Goal: Task Accomplishment & Management: Manage account settings

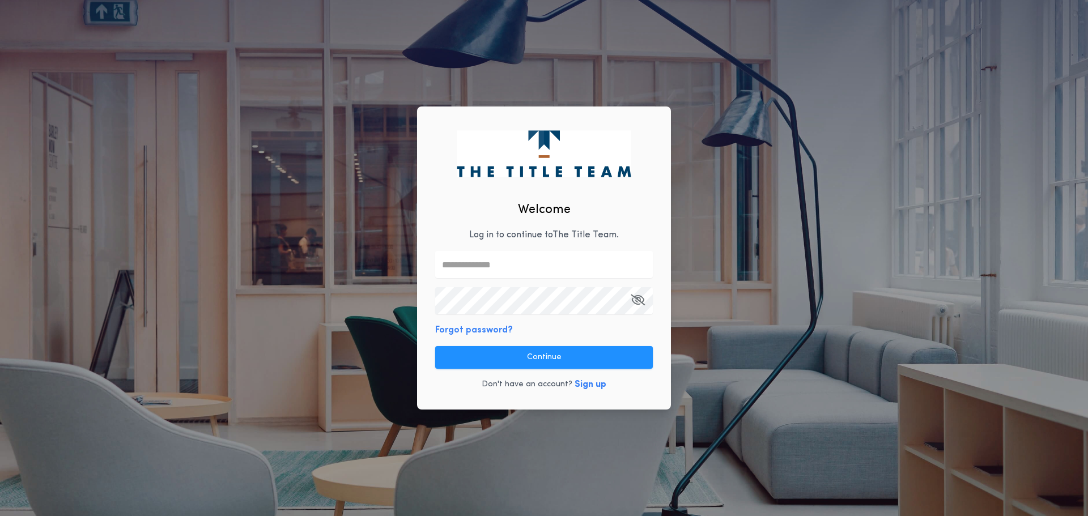
click at [515, 264] on input "text" at bounding box center [544, 264] width 218 height 27
type input "**********"
click at [626, 387] on div "**********" at bounding box center [544, 259] width 254 height 304
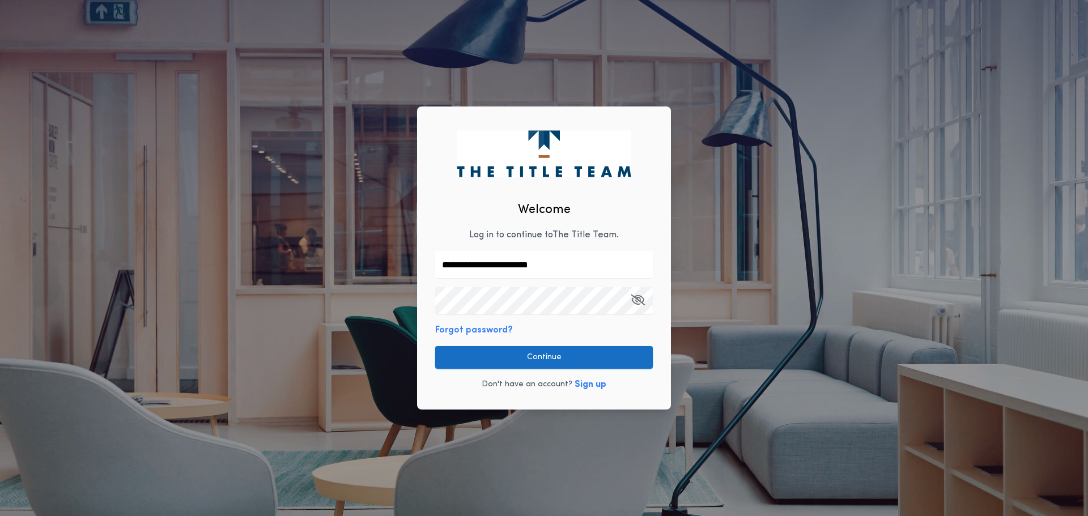
click at [556, 356] on button "Continue" at bounding box center [544, 357] width 218 height 23
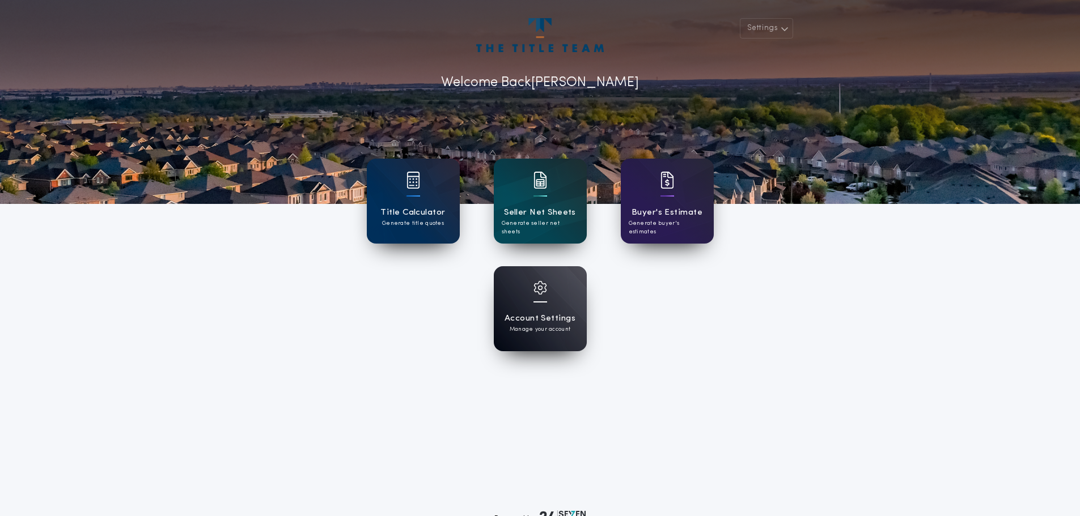
click at [543, 297] on div at bounding box center [540, 295] width 14 height 28
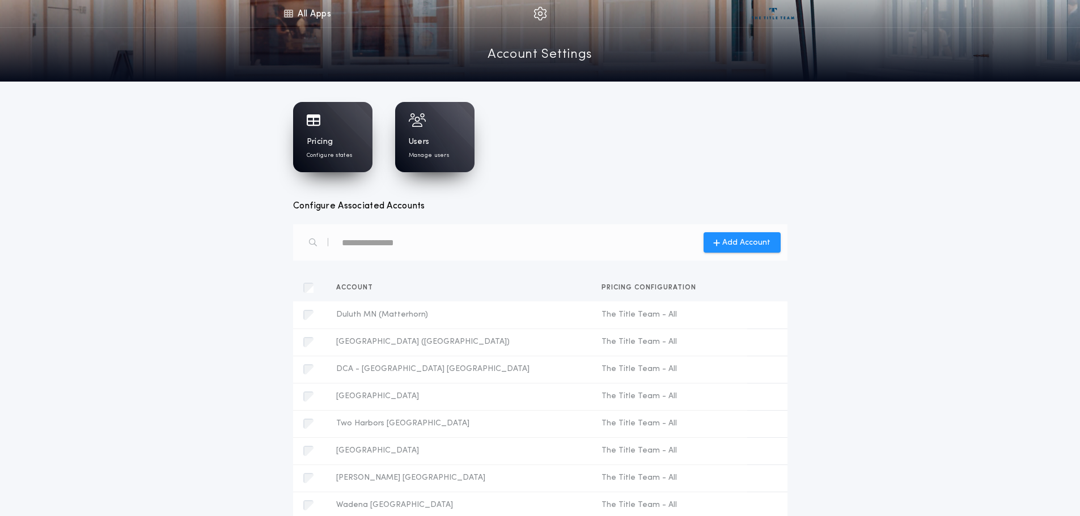
click at [331, 132] on div "Pricing Configure states" at bounding box center [332, 137] width 79 height 70
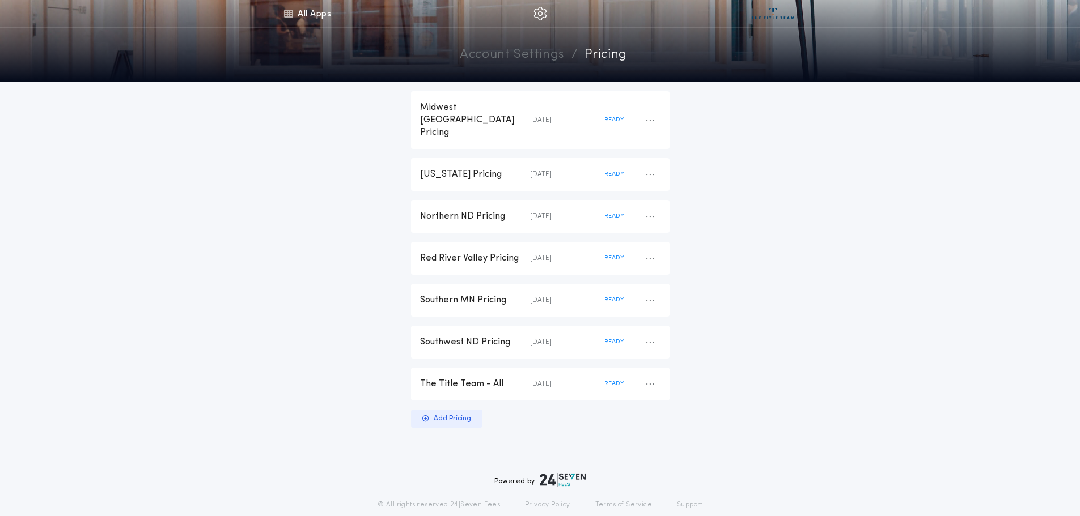
scroll to position [228, 0]
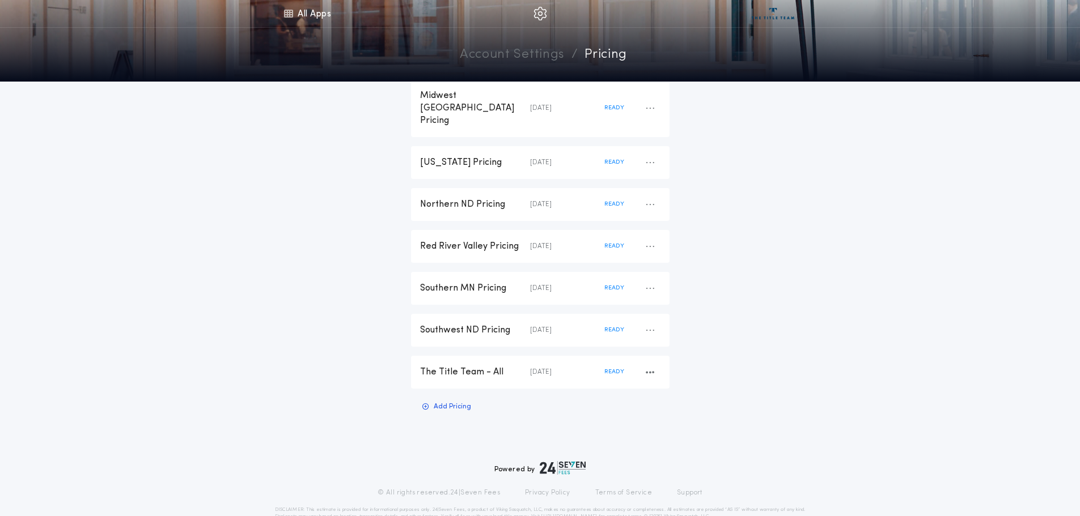
click at [429, 366] on div "The Title Team - All" at bounding box center [475, 372] width 110 height 12
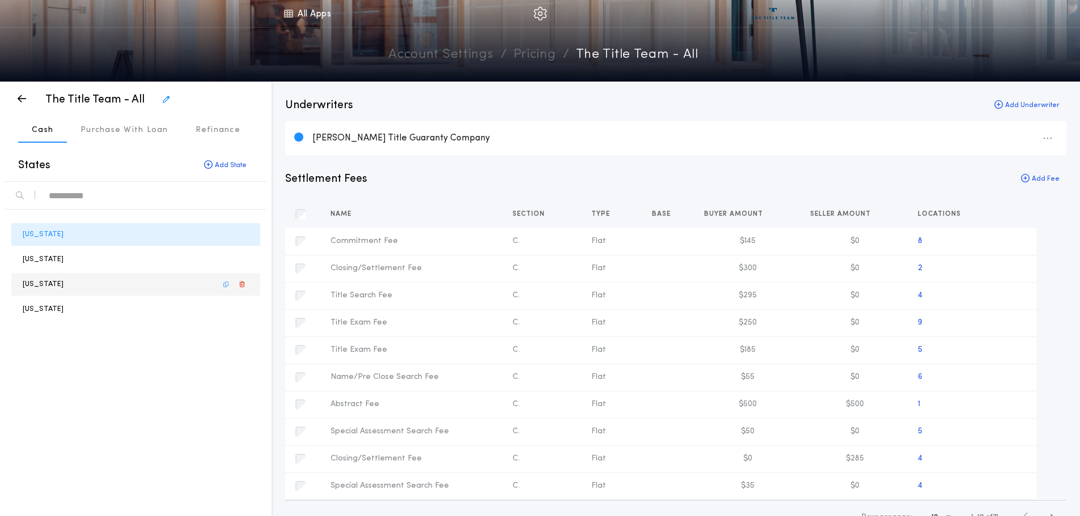
click at [40, 285] on p "[US_STATE]" at bounding box center [43, 284] width 41 height 11
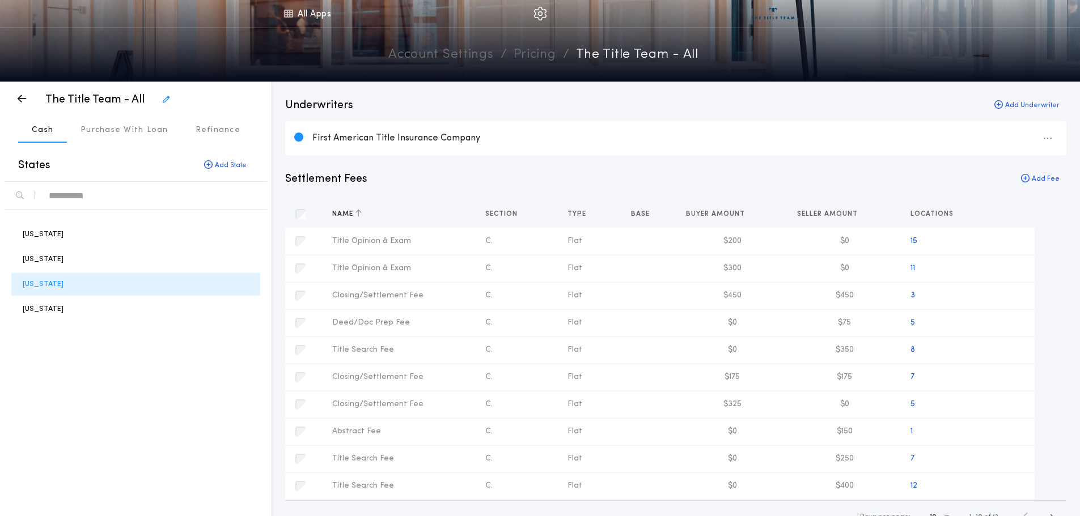
click at [378, 215] on div "Name" at bounding box center [399, 214] width 153 height 27
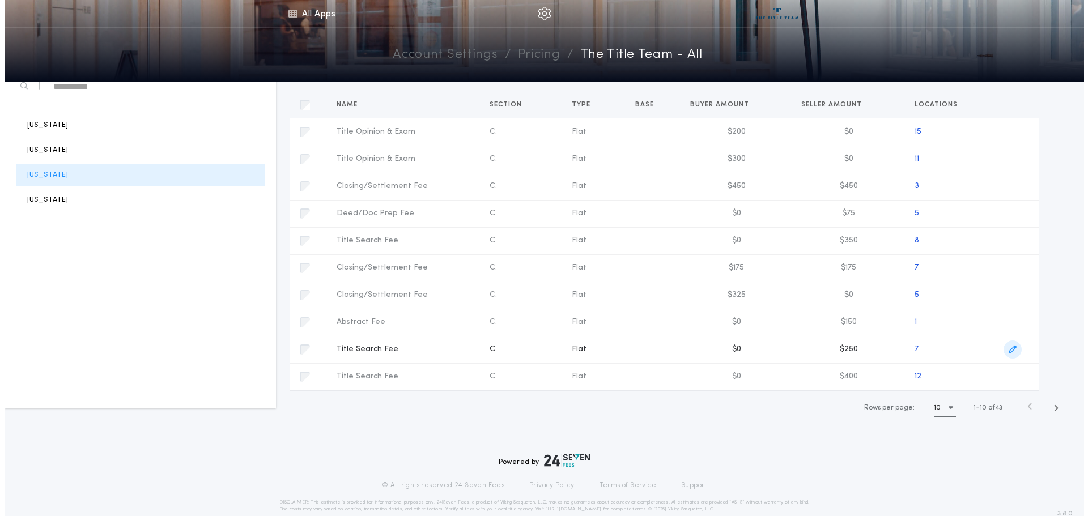
scroll to position [113, 0]
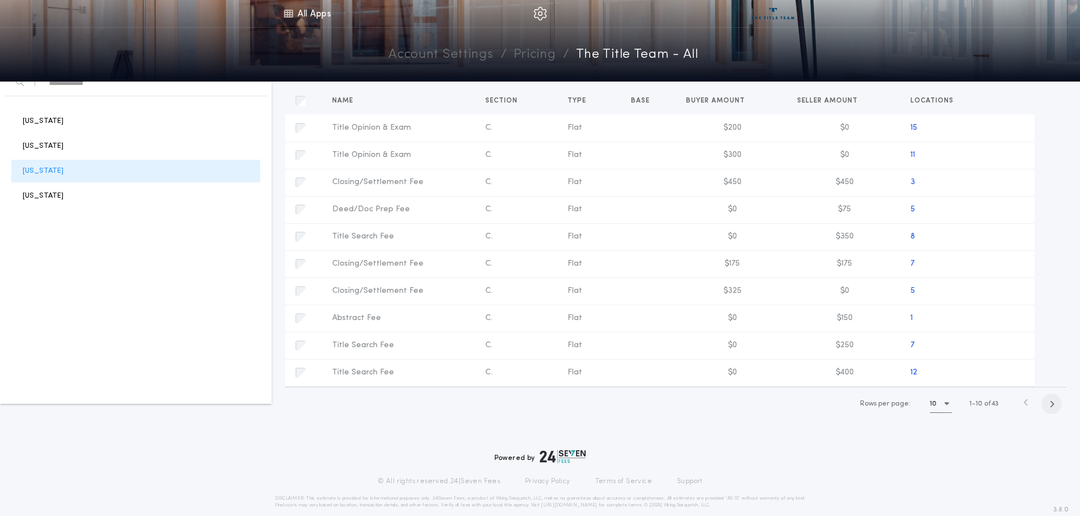
click at [1053, 407] on icon "button" at bounding box center [1051, 404] width 5 height 9
click at [1053, 407] on icon "button" at bounding box center [1053, 404] width 5 height 9
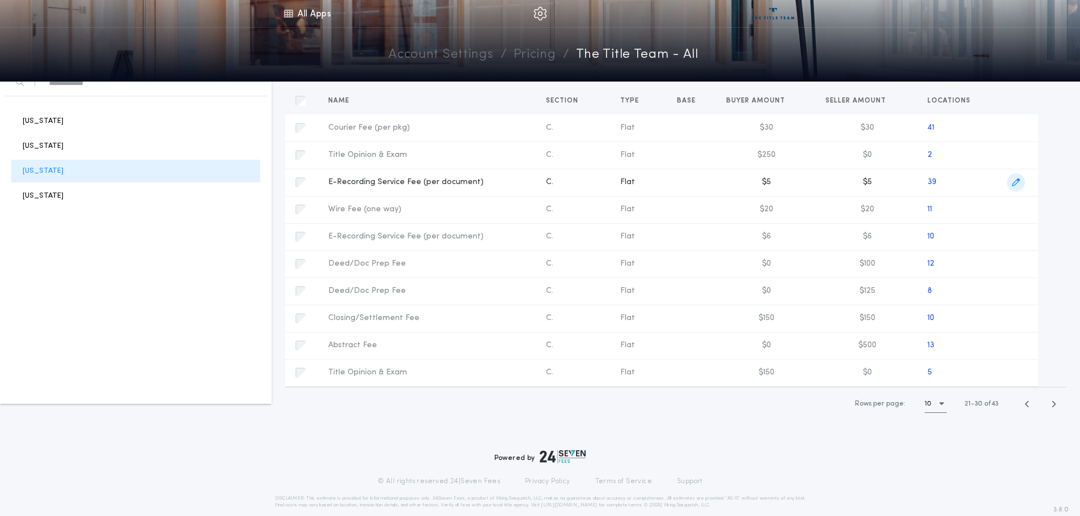
click at [1015, 185] on icon "button" at bounding box center [1016, 183] width 8 height 8
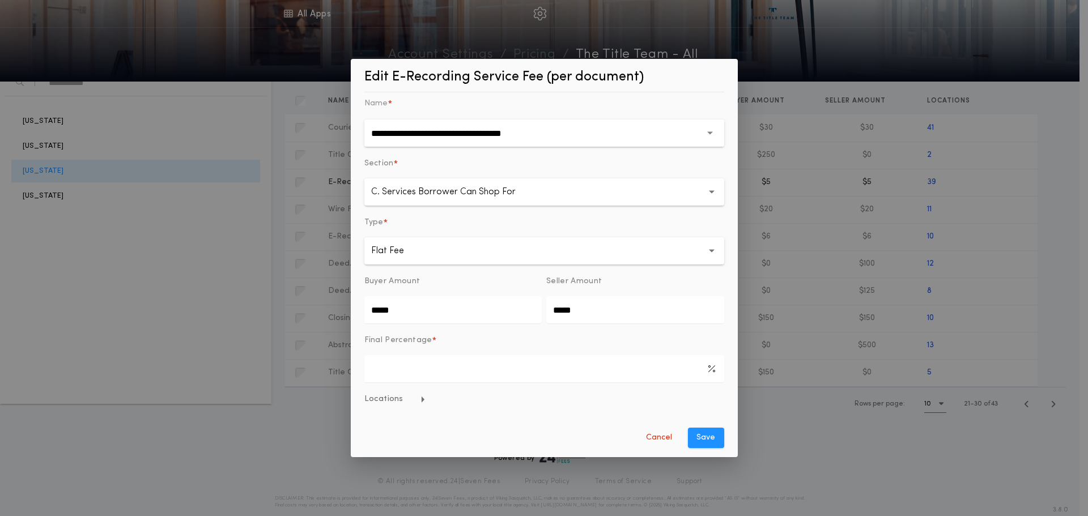
click at [389, 400] on span "Locations" at bounding box center [396, 399] width 62 height 11
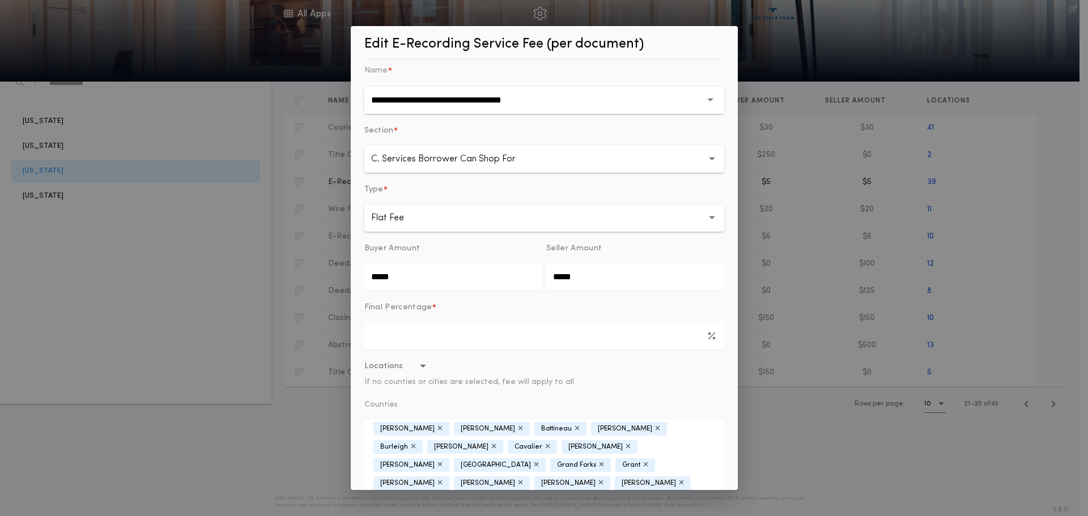
click at [443, 461] on icon "button" at bounding box center [440, 464] width 5 height 7
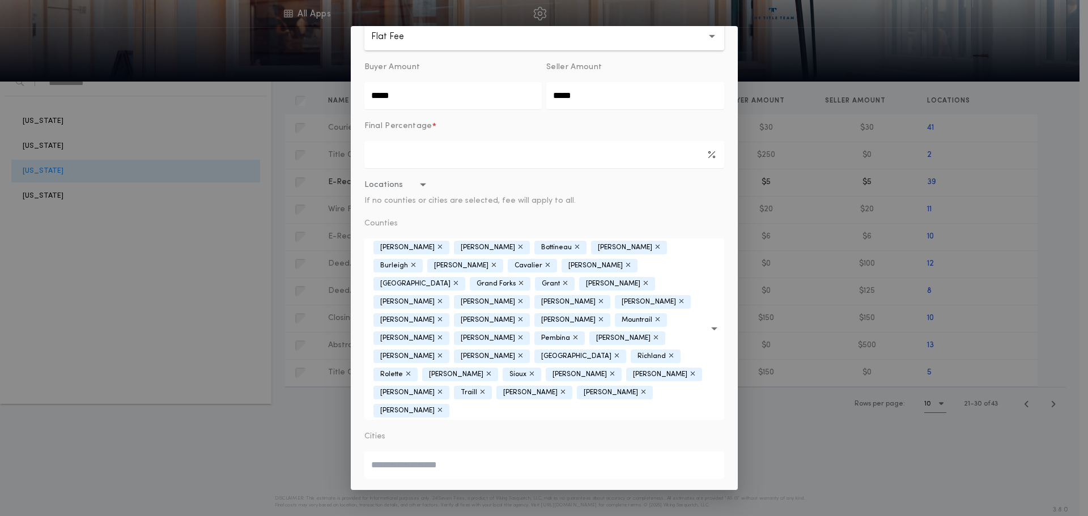
scroll to position [173, 0]
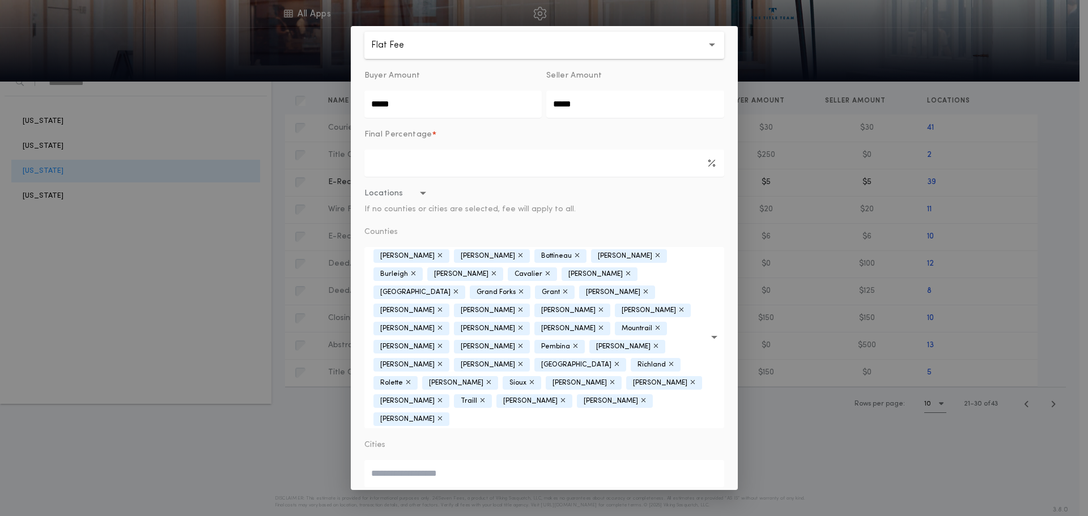
click at [723, 387] on div "**********" at bounding box center [544, 258] width 387 height 465
click at [705, 516] on button "Save" at bounding box center [706, 526] width 36 height 20
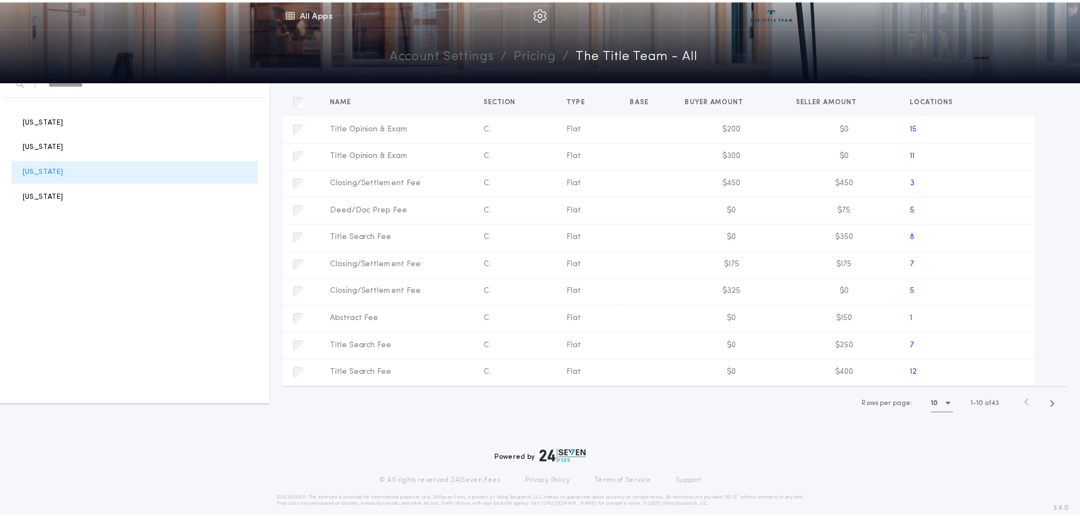
scroll to position [0, 0]
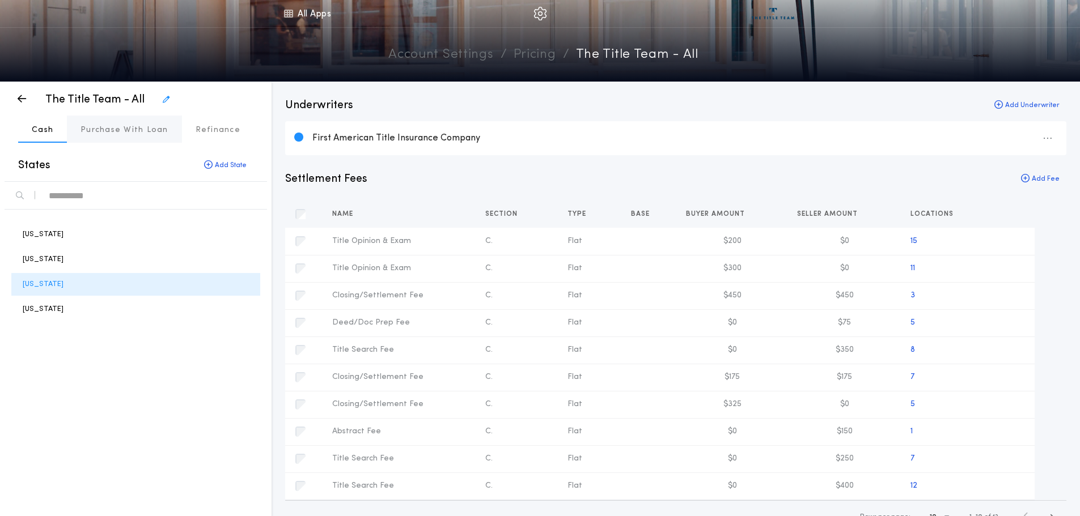
click at [115, 128] on p "Purchase With Loan" at bounding box center [124, 130] width 88 height 11
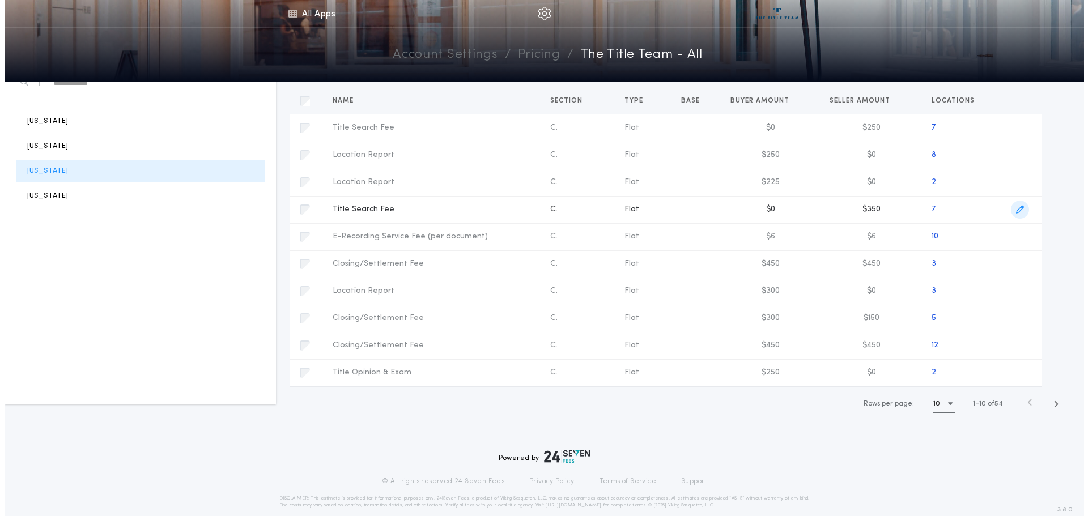
scroll to position [57, 0]
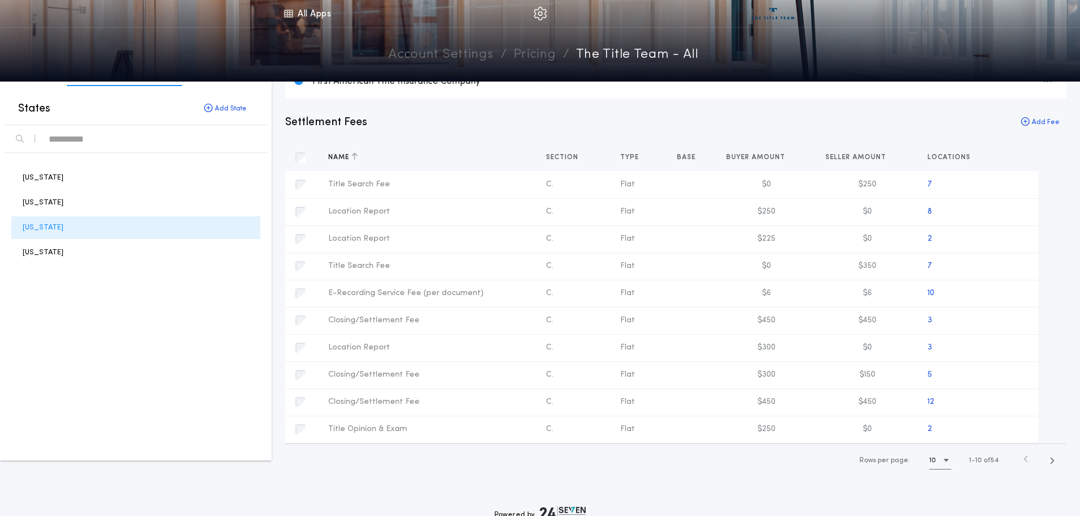
click at [406, 158] on div "Name" at bounding box center [428, 157] width 218 height 27
click at [358, 158] on icon "button" at bounding box center [354, 156] width 6 height 8
click at [1055, 461] on span "button" at bounding box center [1051, 461] width 20 height 20
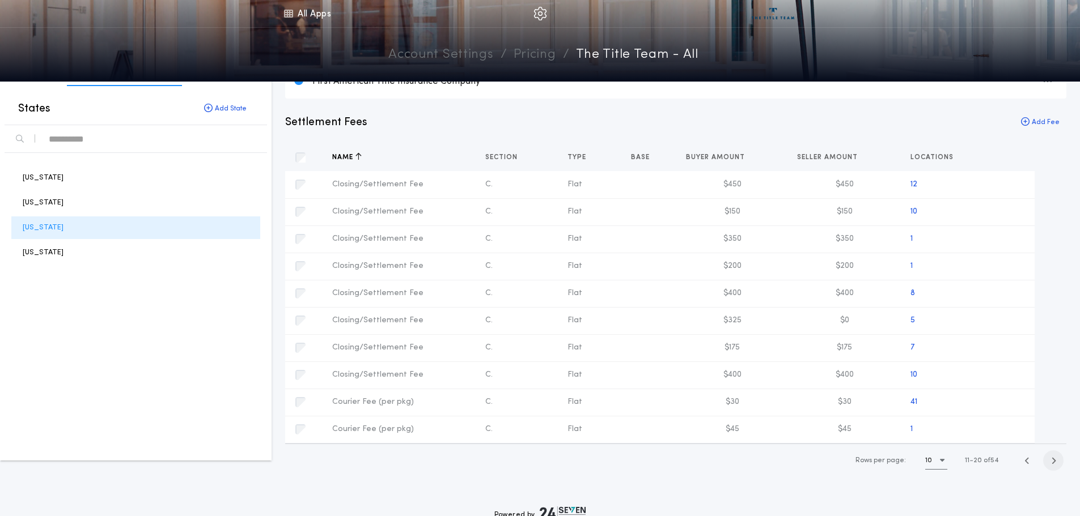
click at [1048, 463] on span "button" at bounding box center [1053, 461] width 20 height 20
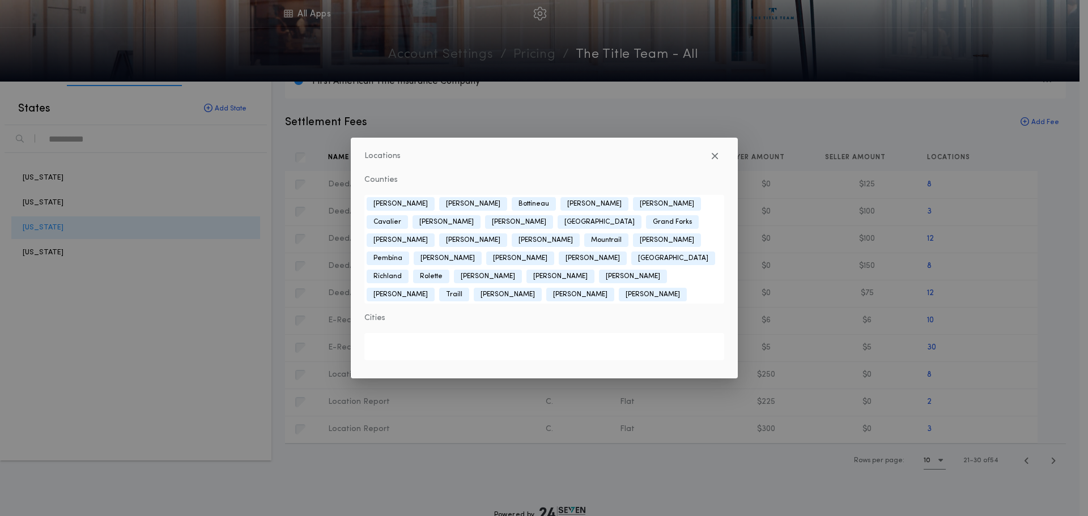
click at [1000, 346] on div "Locations Counties [GEOGRAPHIC_DATA] [PERSON_NAME] [GEOGRAPHIC_DATA] [PERSON_NA…" at bounding box center [544, 258] width 1088 height 516
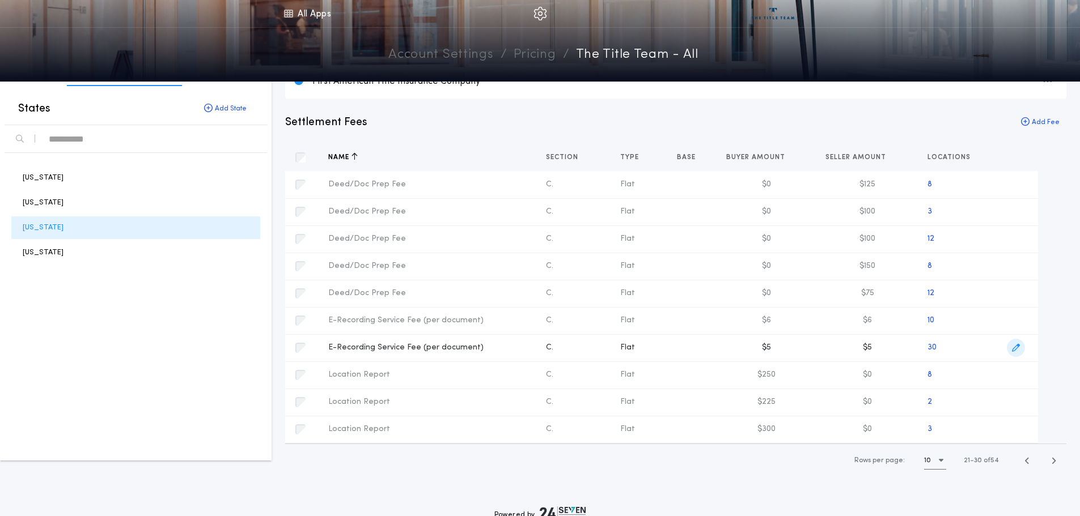
click at [1012, 349] on icon "button" at bounding box center [1016, 348] width 8 height 8
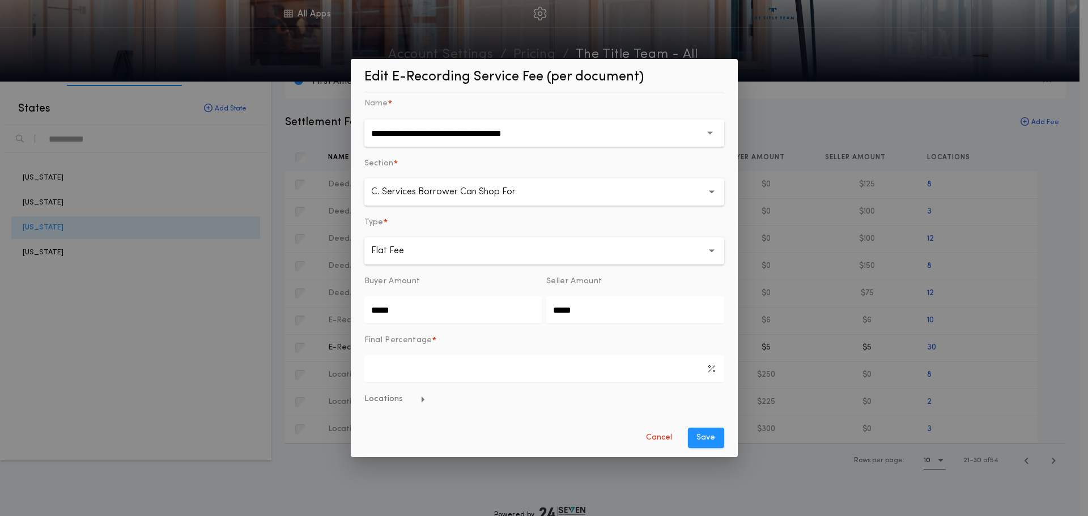
click at [399, 403] on span "Locations" at bounding box center [396, 399] width 62 height 11
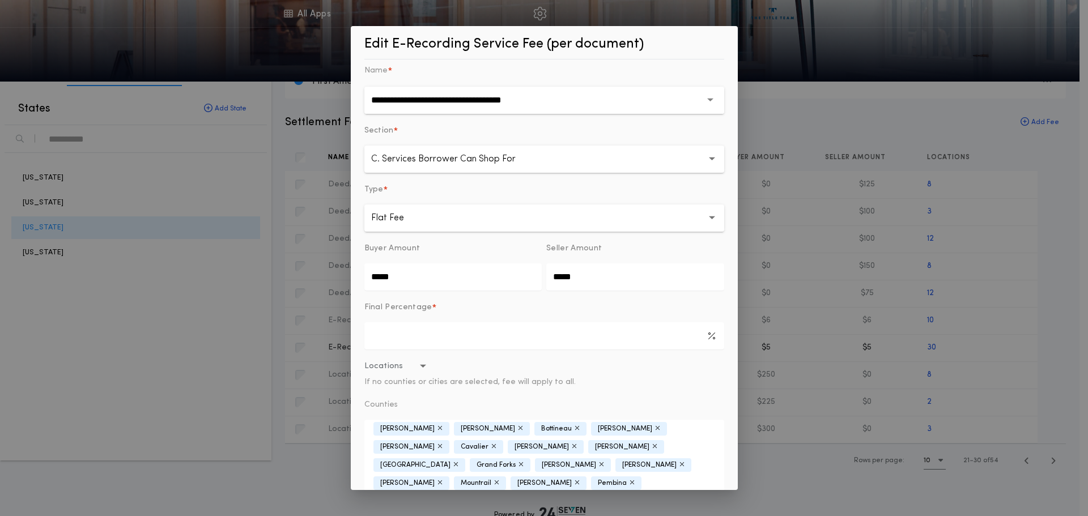
click at [652, 448] on icon "button" at bounding box center [654, 446] width 5 height 7
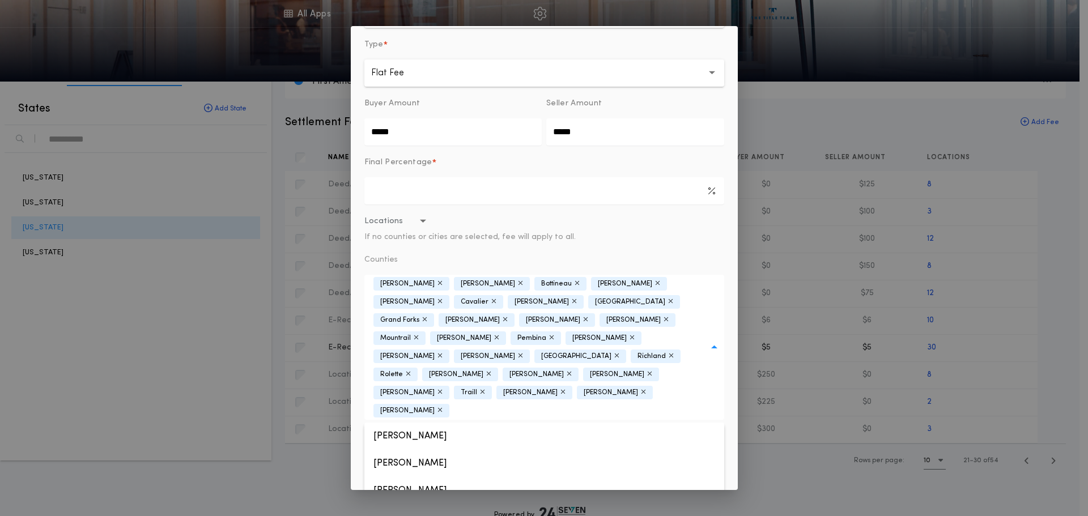
scroll to position [137, 0]
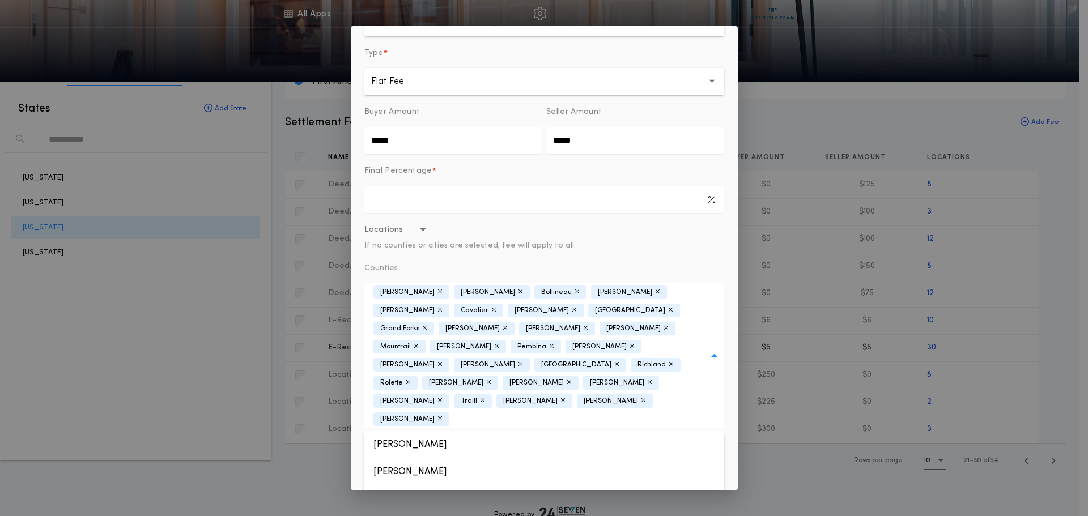
click at [727, 375] on div "**********" at bounding box center [544, 258] width 387 height 465
click at [703, 516] on button "Save" at bounding box center [706, 526] width 36 height 20
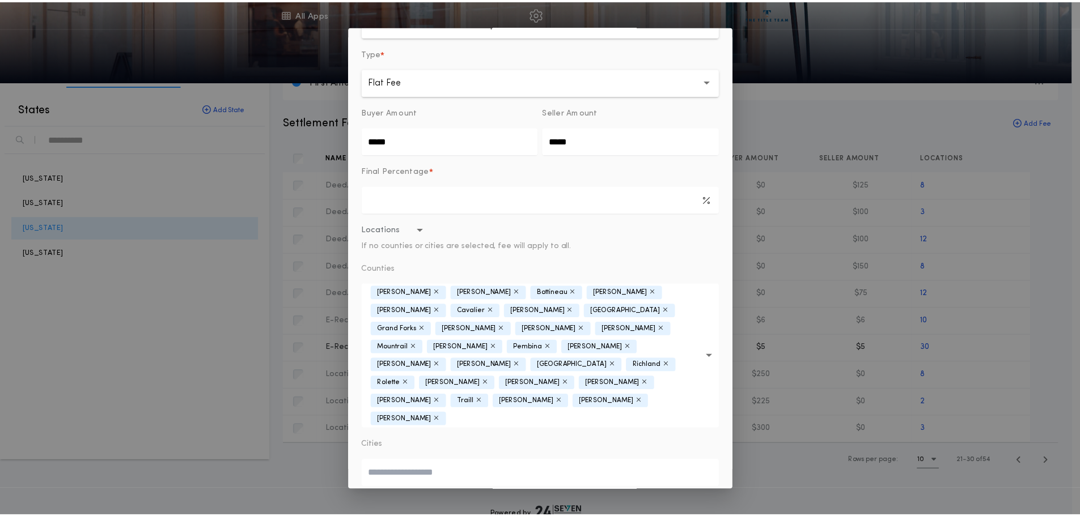
scroll to position [0, 0]
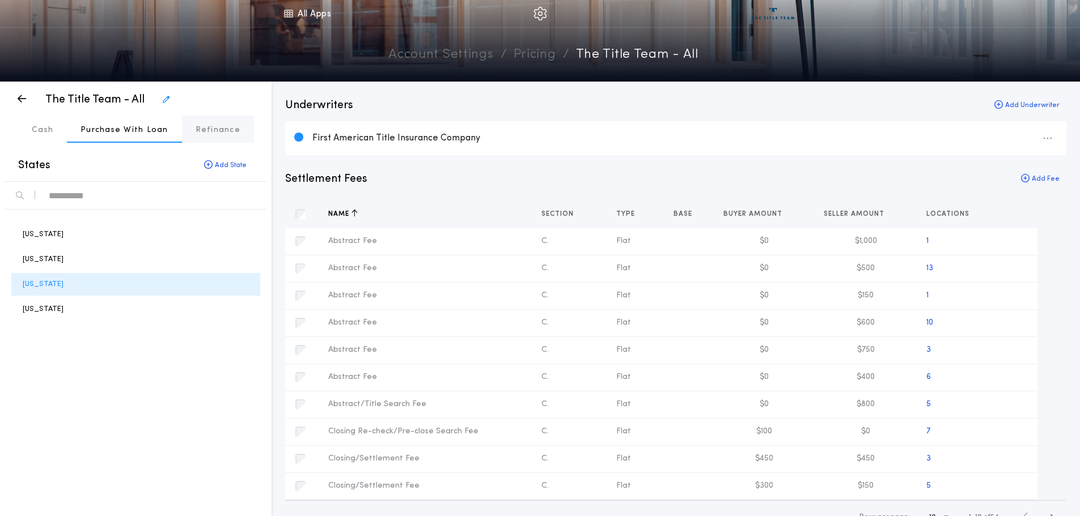
click at [206, 132] on p "Refinance" at bounding box center [218, 130] width 45 height 11
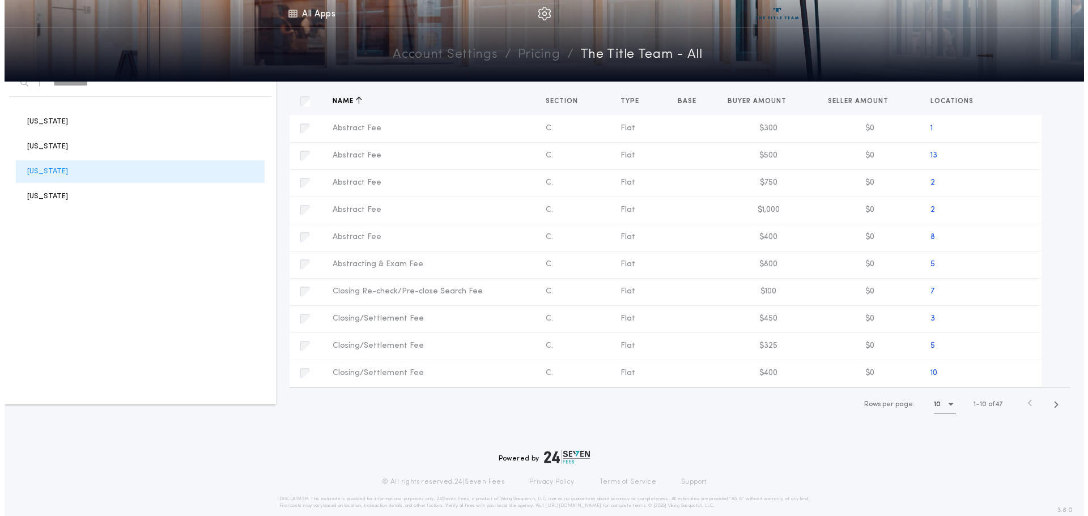
scroll to position [113, 0]
click at [1046, 402] on span "button" at bounding box center [1051, 404] width 20 height 20
click at [1010, 318] on span "button" at bounding box center [1016, 319] width 18 height 18
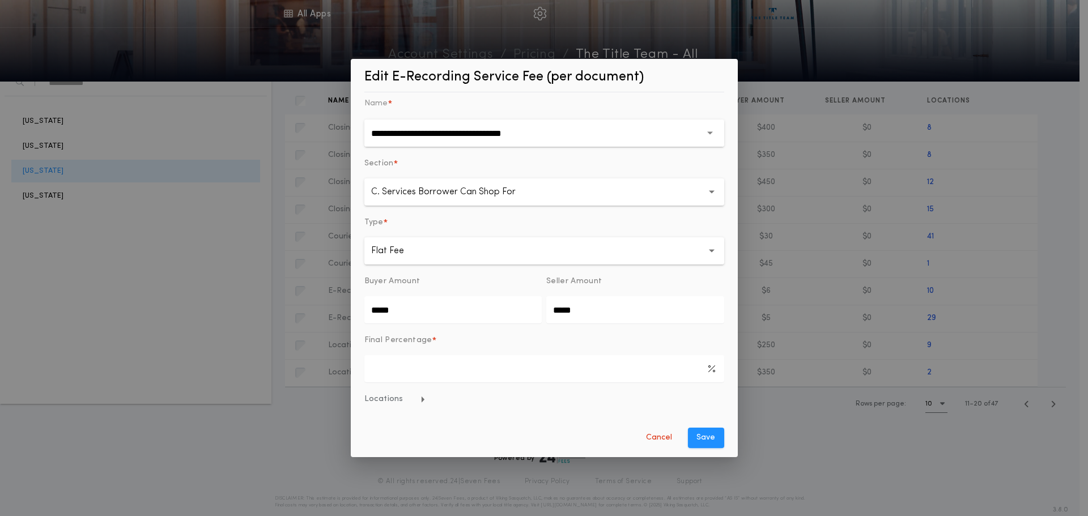
click at [393, 402] on span "Locations" at bounding box center [396, 399] width 62 height 11
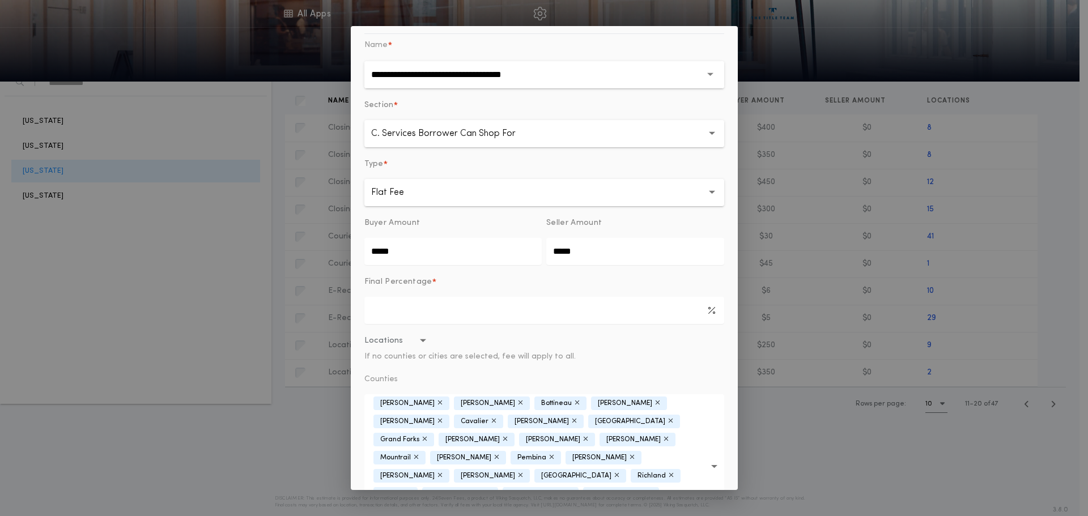
scroll to position [30, 0]
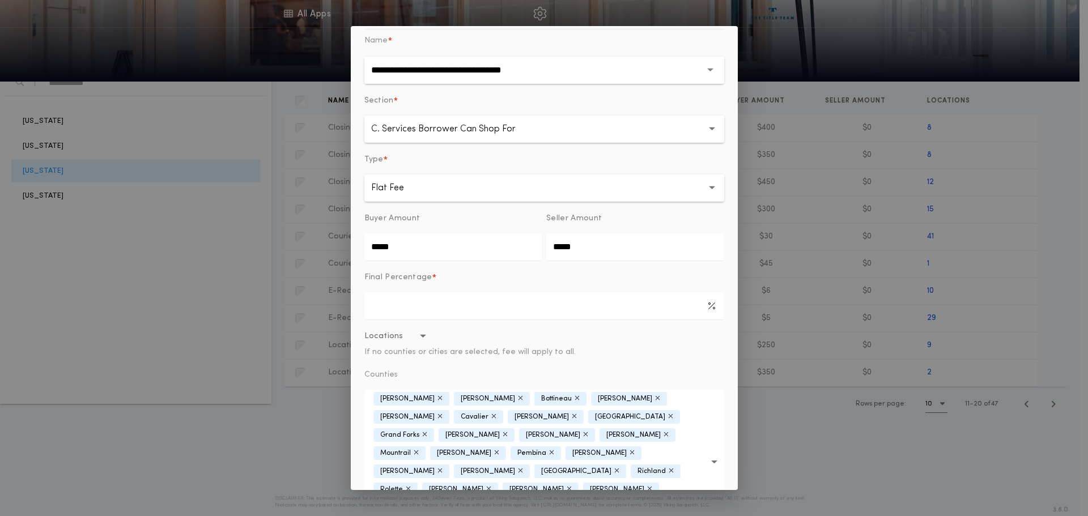
click at [728, 462] on div "**********" at bounding box center [544, 258] width 387 height 465
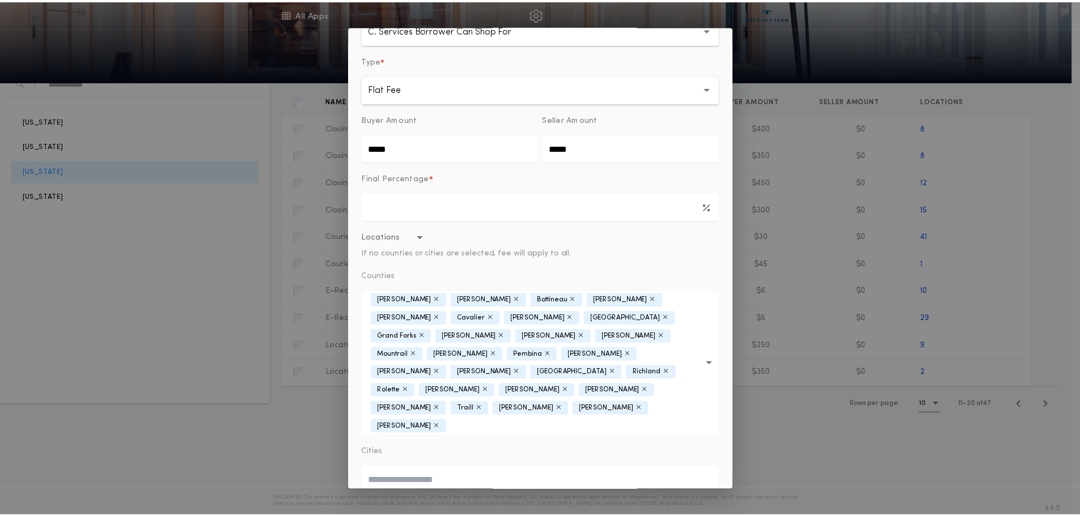
scroll to position [137, 0]
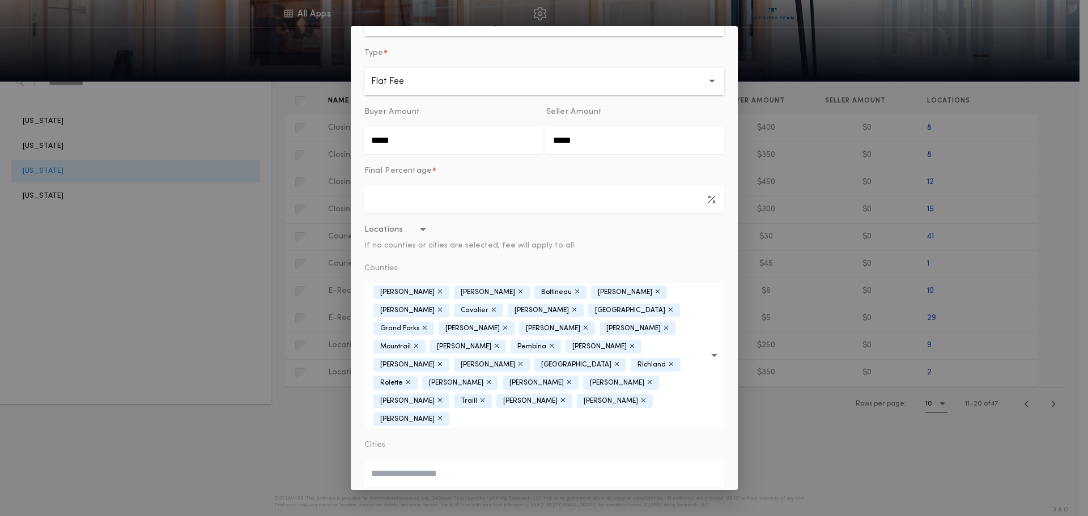
click at [657, 516] on button "Cancel" at bounding box center [659, 526] width 49 height 20
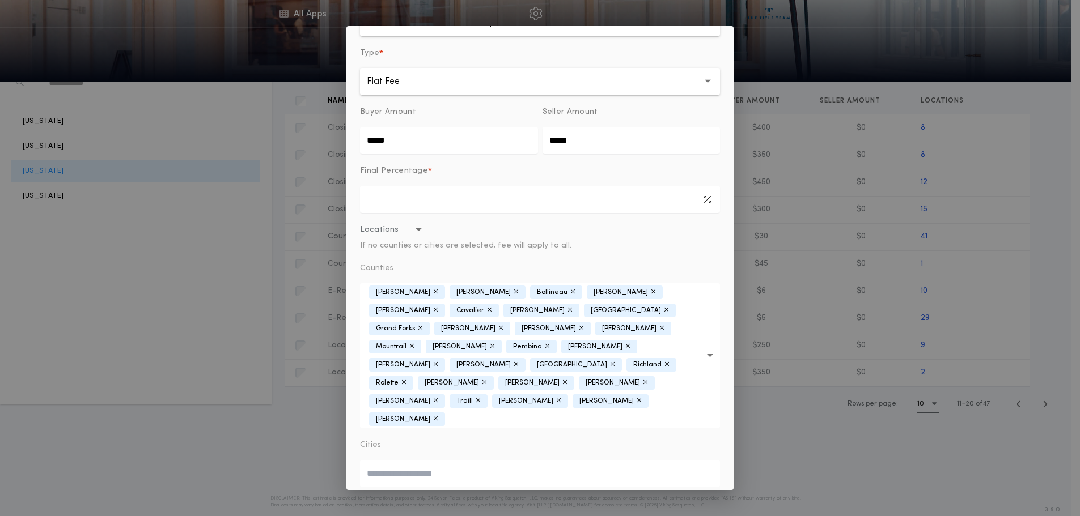
scroll to position [0, 0]
